Goal: Transaction & Acquisition: Purchase product/service

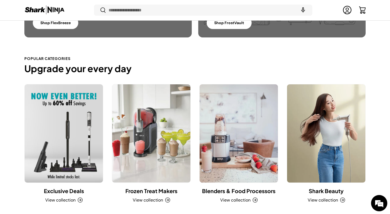
scroll to position [443, 0]
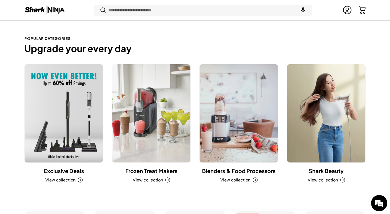
click at [255, 174] on link "Blenders & Food Processors" at bounding box center [238, 170] width 73 height 7
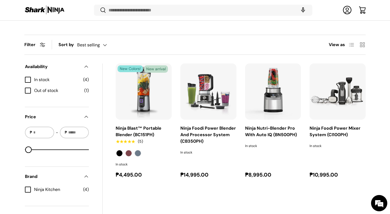
scroll to position [168, 0]
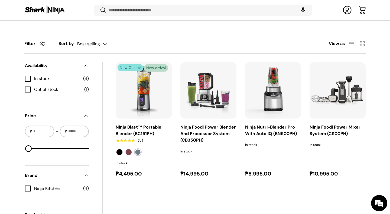
click at [141, 152] on label "Navy Blue" at bounding box center [138, 152] width 7 height 7
click at [129, 151] on label "Cranberry" at bounding box center [128, 152] width 7 height 7
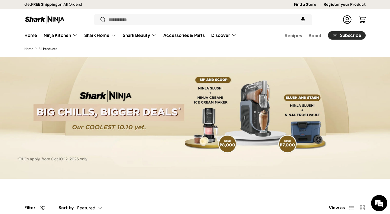
click at [212, 130] on div at bounding box center [195, 118] width 390 height 122
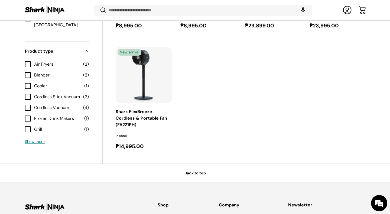
scroll to position [975, 0]
